Goal: Task Accomplishment & Management: Manage account settings

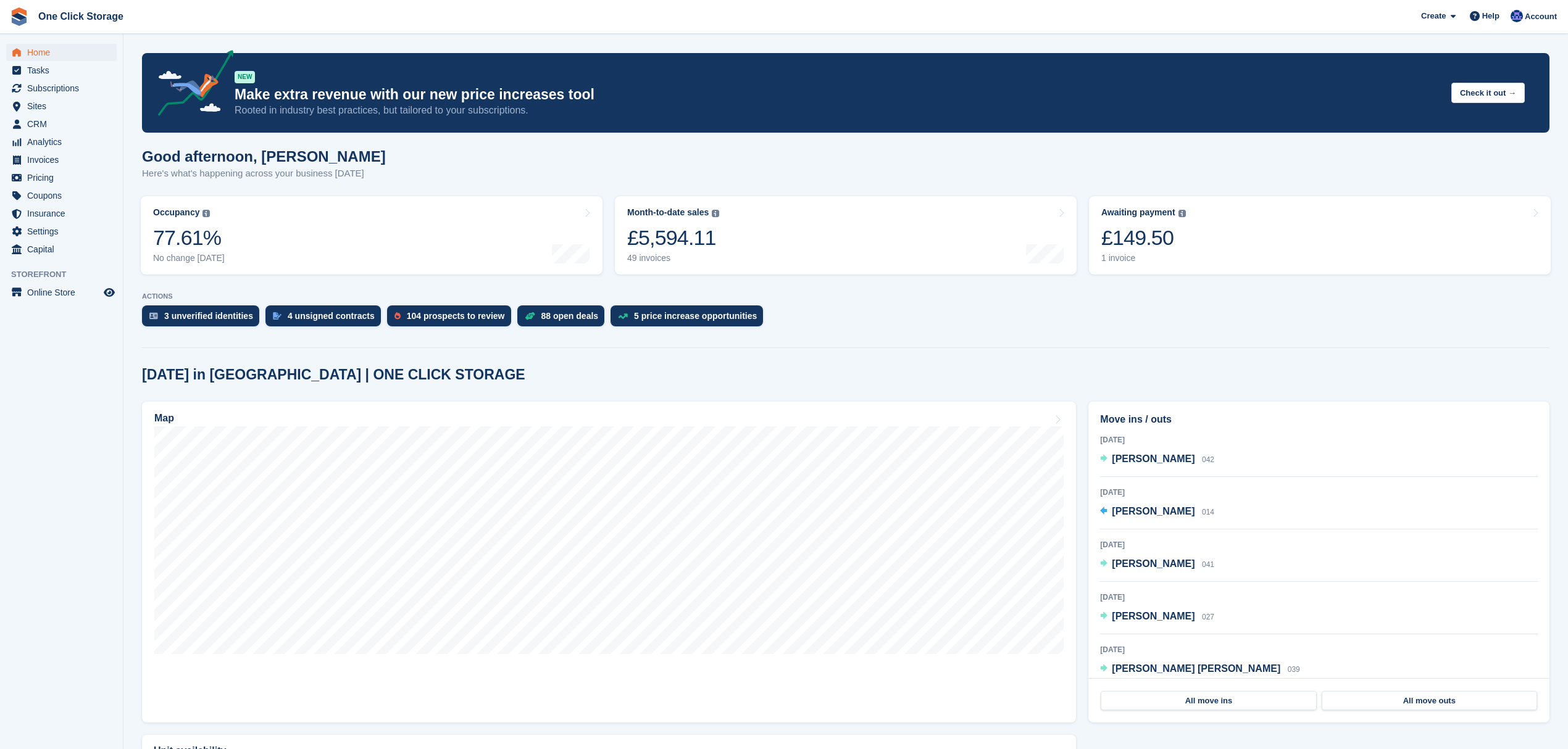
scroll to position [50, 0]
click at [62, 210] on span "Insurance" at bounding box center [64, 214] width 74 height 17
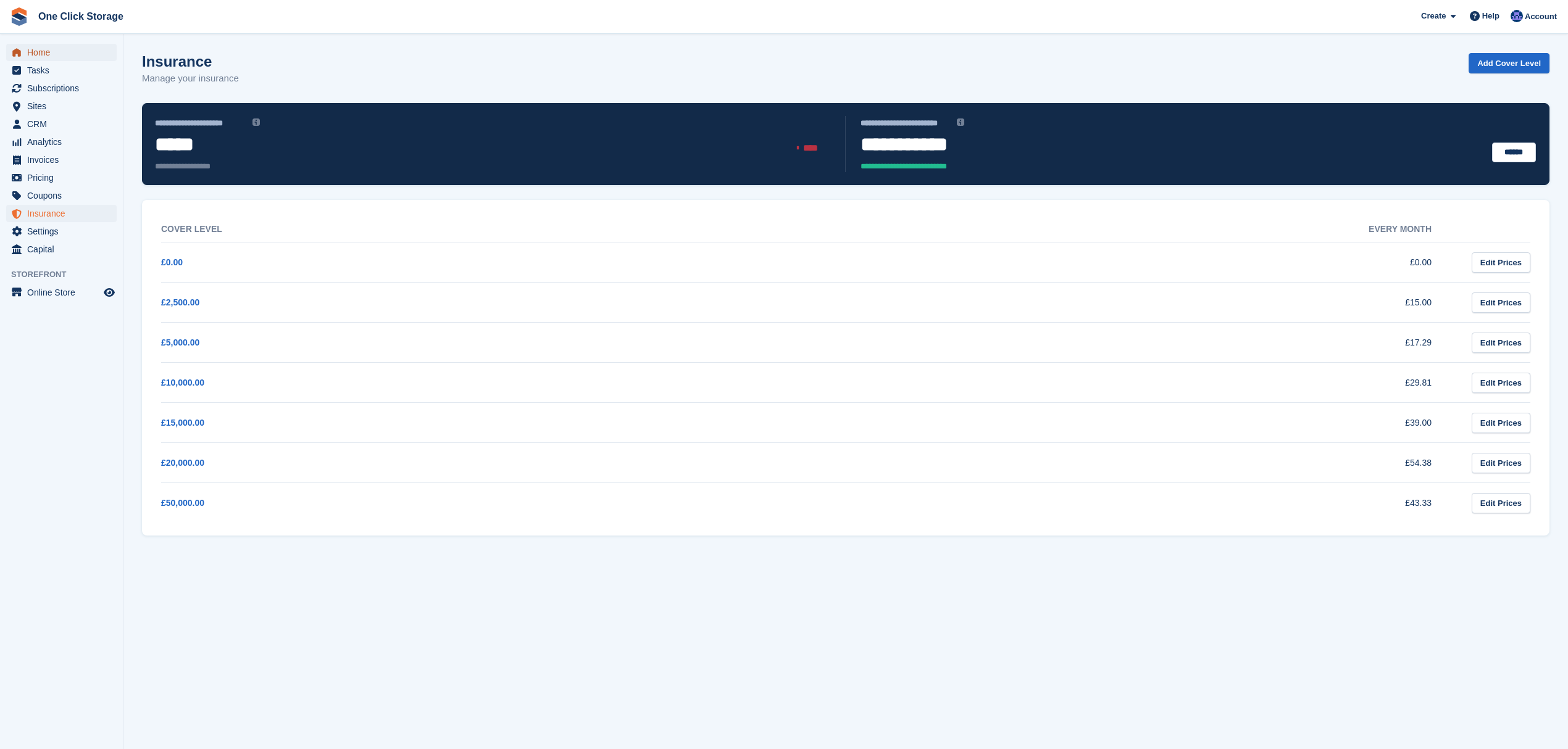
click at [54, 52] on span "Home" at bounding box center [64, 52] width 74 height 17
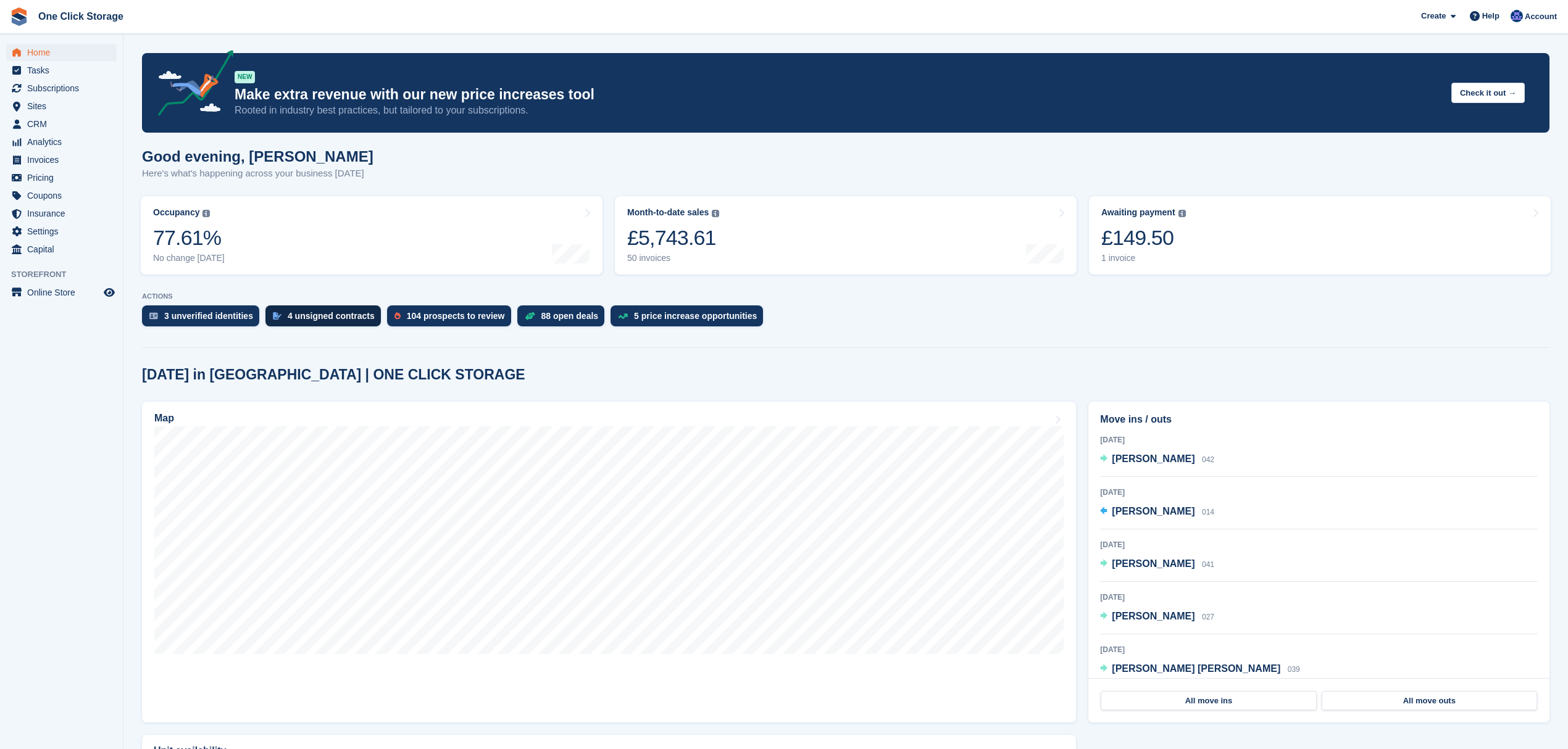
click at [282, 312] on div "4 unsigned contracts" at bounding box center [323, 316] width 115 height 21
click at [221, 315] on div "3 unverified identities" at bounding box center [208, 316] width 89 height 10
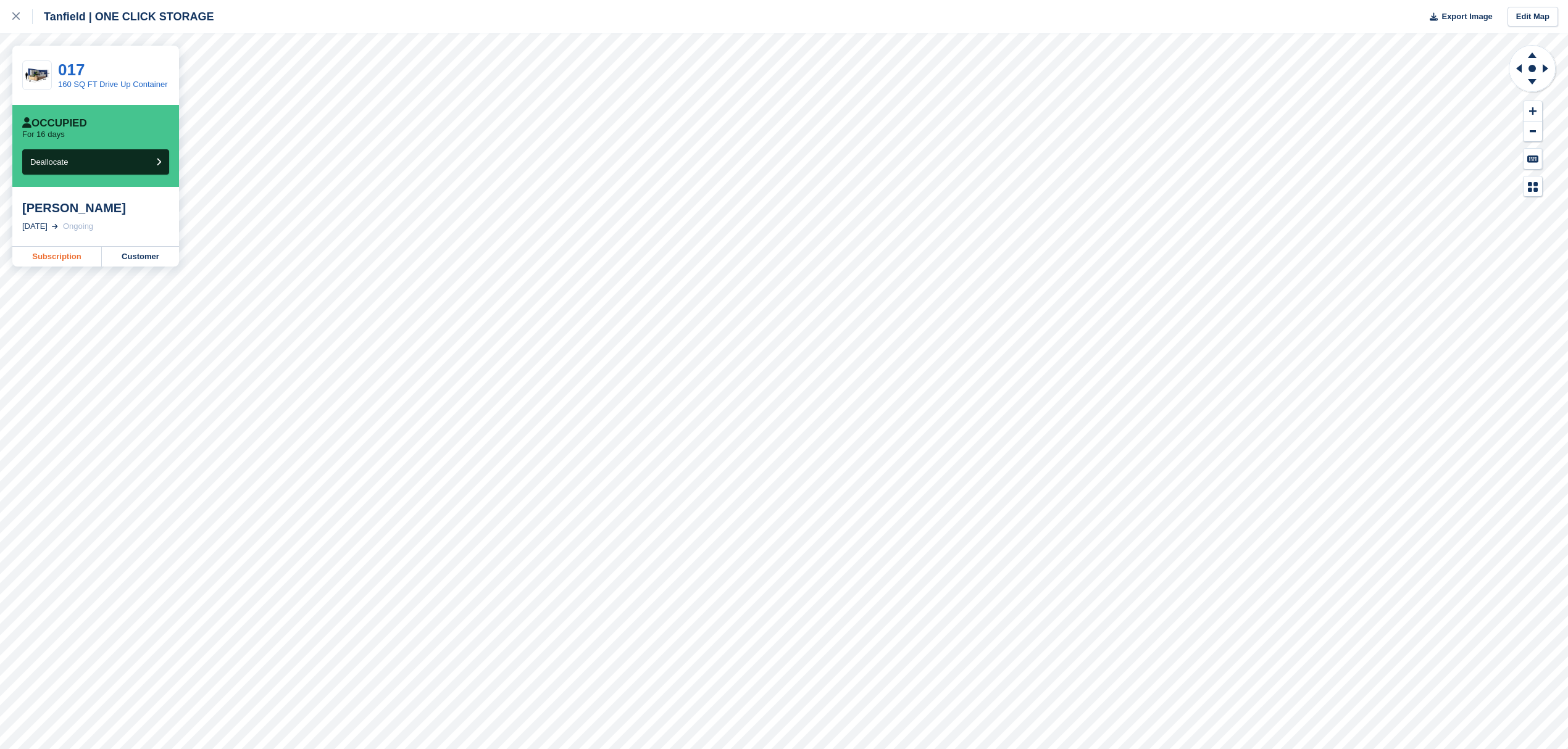
click at [81, 260] on link "Subscription" at bounding box center [57, 257] width 90 height 20
